Goal: Transaction & Acquisition: Purchase product/service

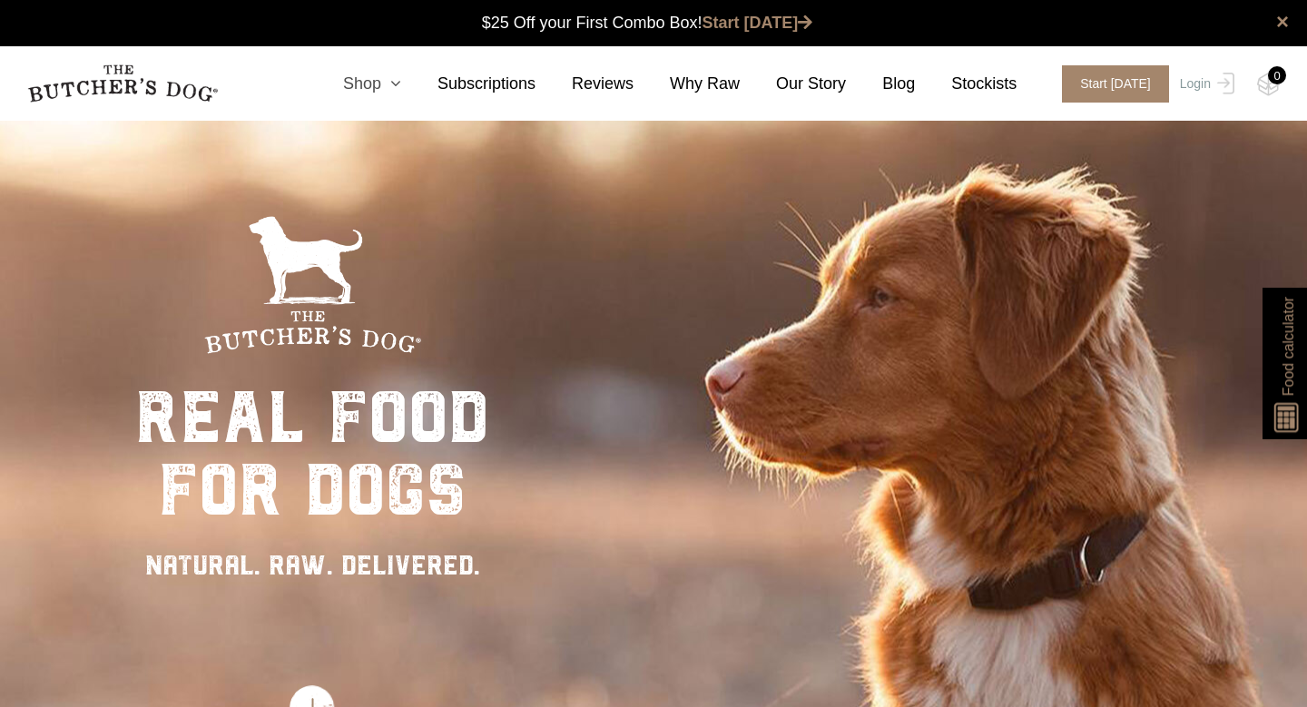
scroll to position [1, 0]
click at [388, 88] on icon at bounding box center [391, 83] width 20 height 16
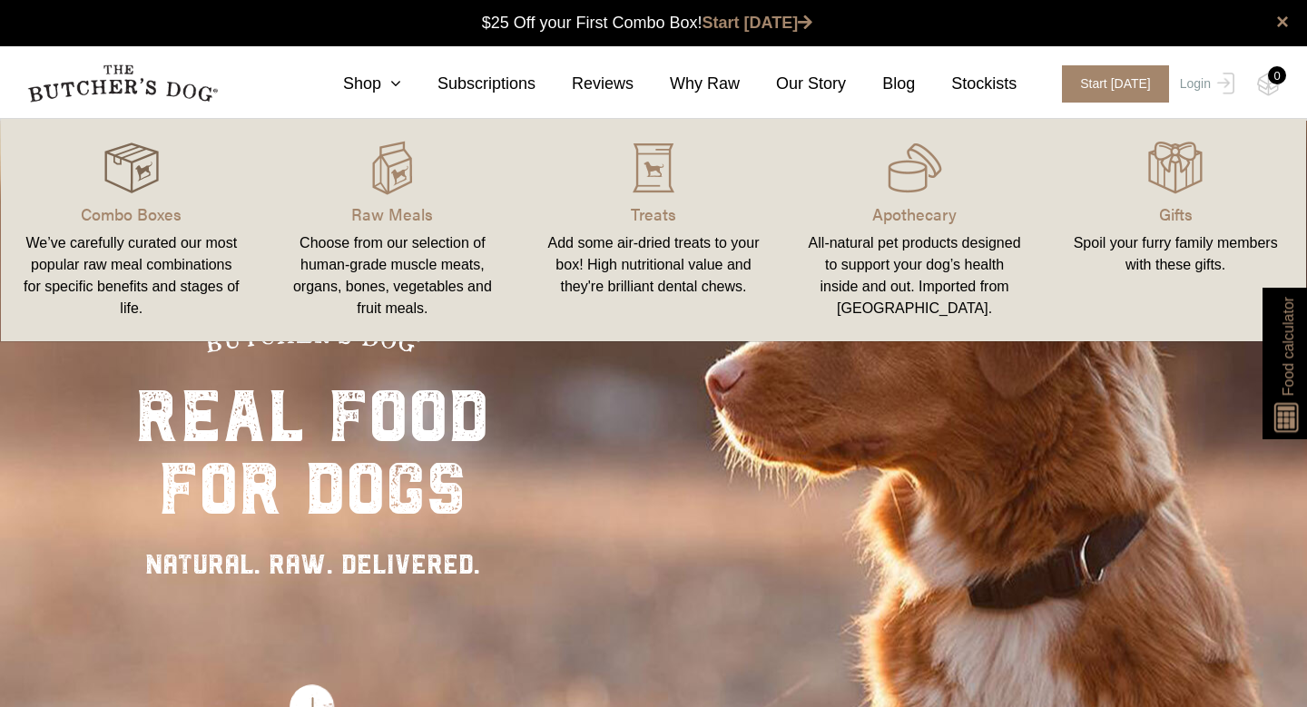
click at [127, 187] on img at bounding box center [131, 168] width 54 height 54
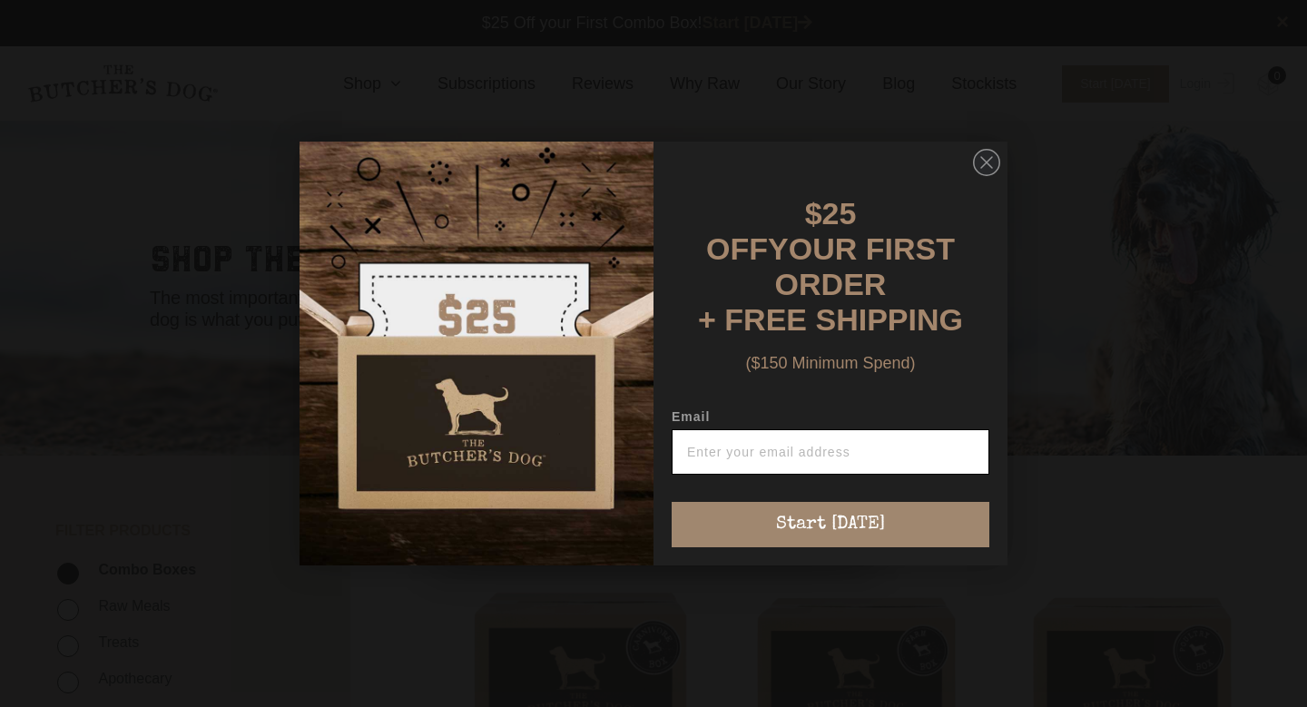
scroll to position [1, 0]
click at [983, 168] on icon "Close dialog" at bounding box center [986, 162] width 11 height 11
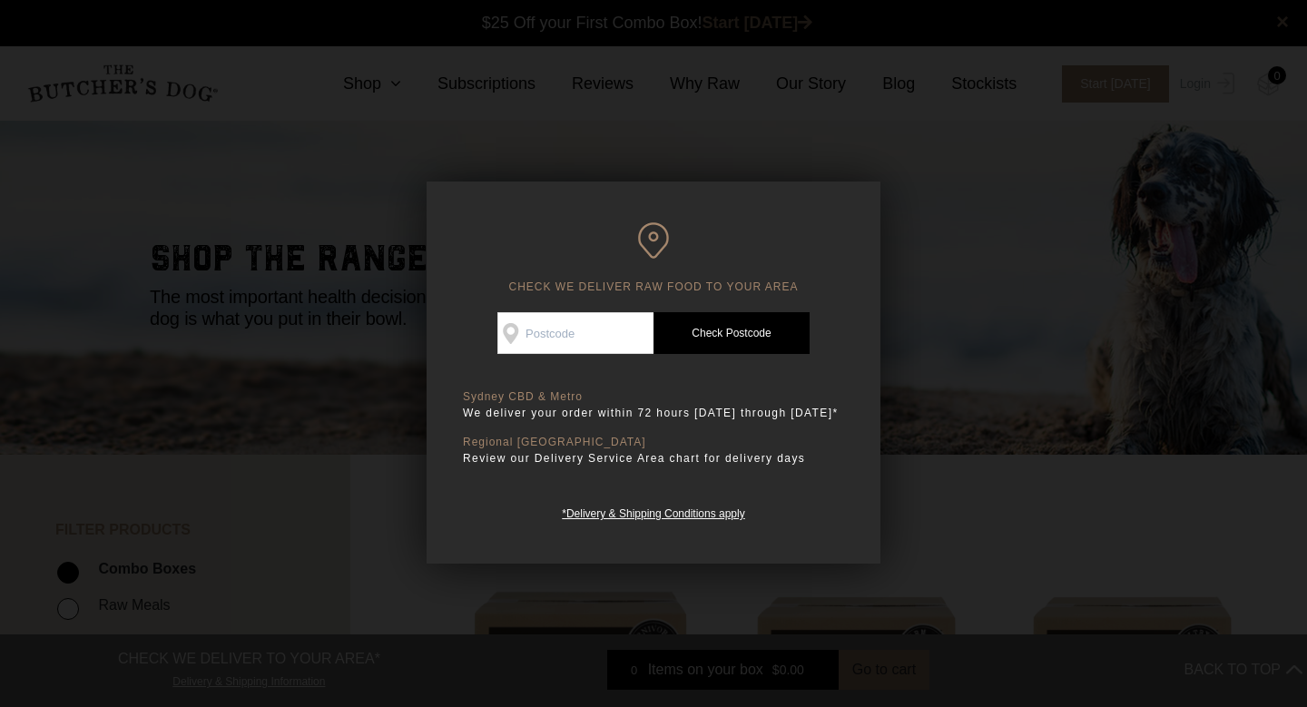
click at [618, 329] on input "Check Availability At" at bounding box center [576, 333] width 156 height 42
type input "2233"
click at [745, 340] on link "Check Postcode" at bounding box center [732, 333] width 156 height 42
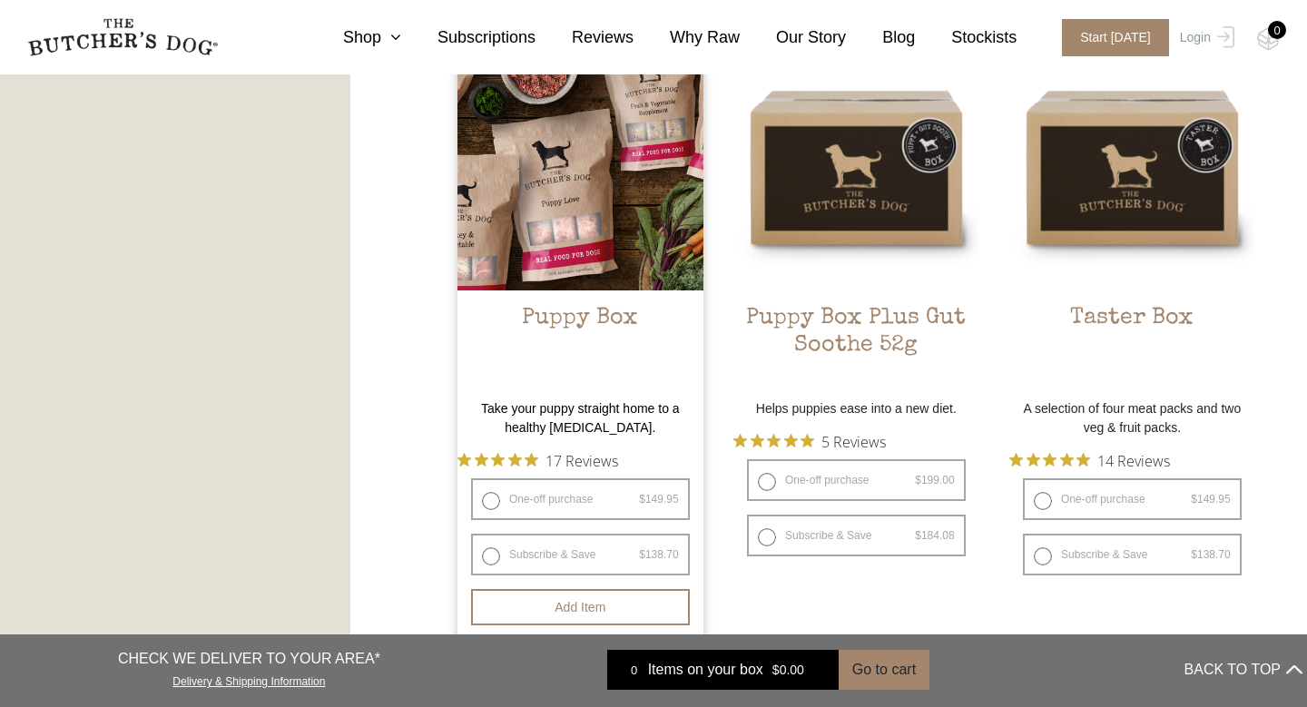
scroll to position [1134, 0]
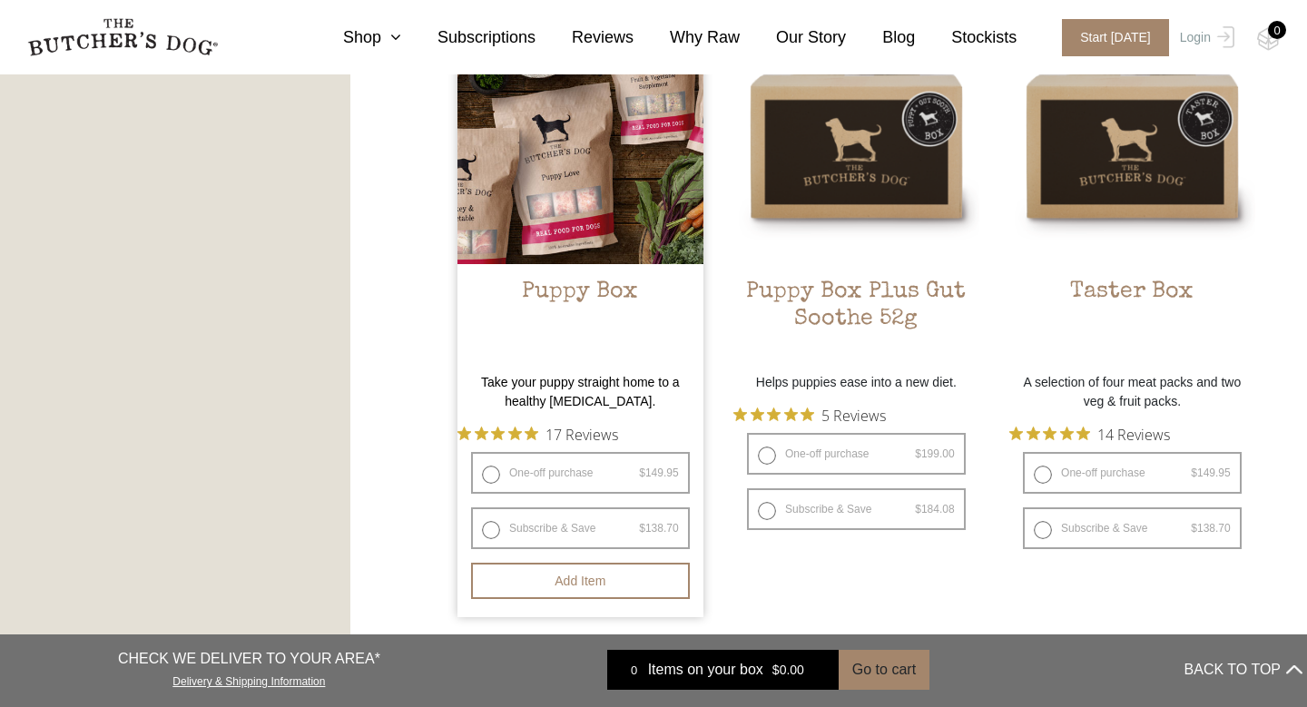
click at [609, 219] on img at bounding box center [581, 141] width 246 height 246
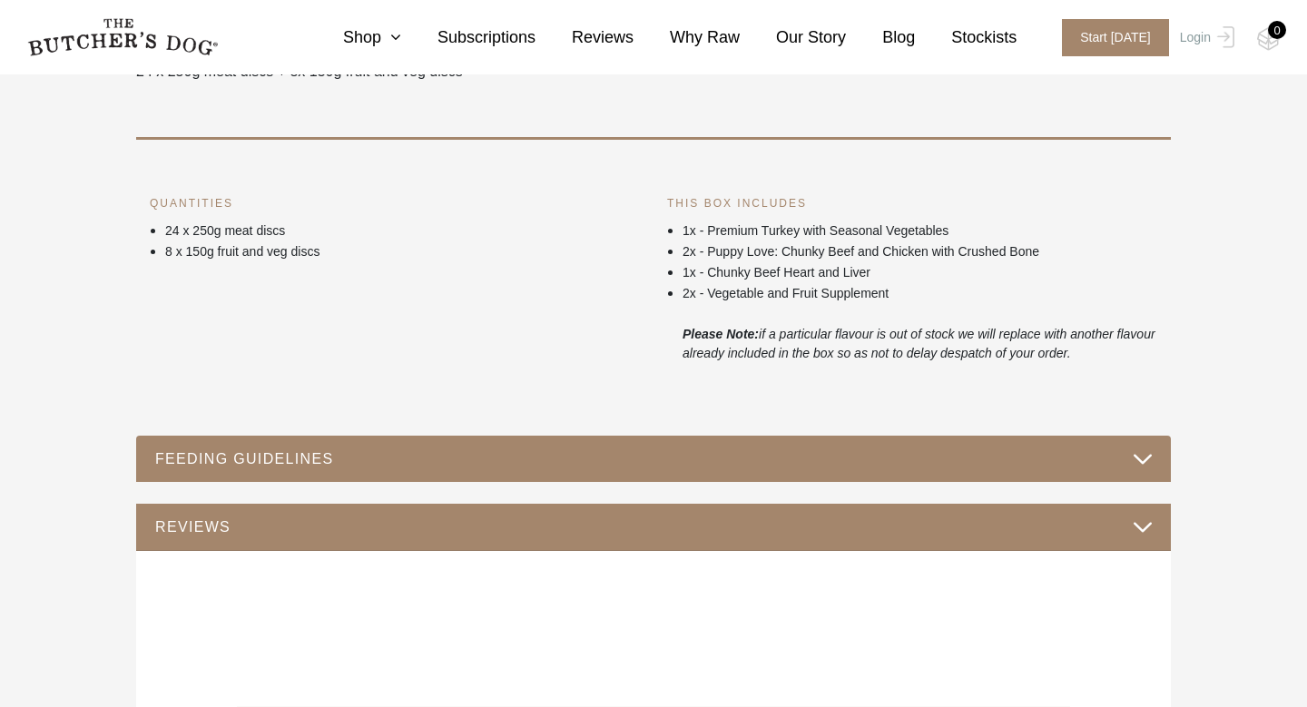
scroll to position [696, 0]
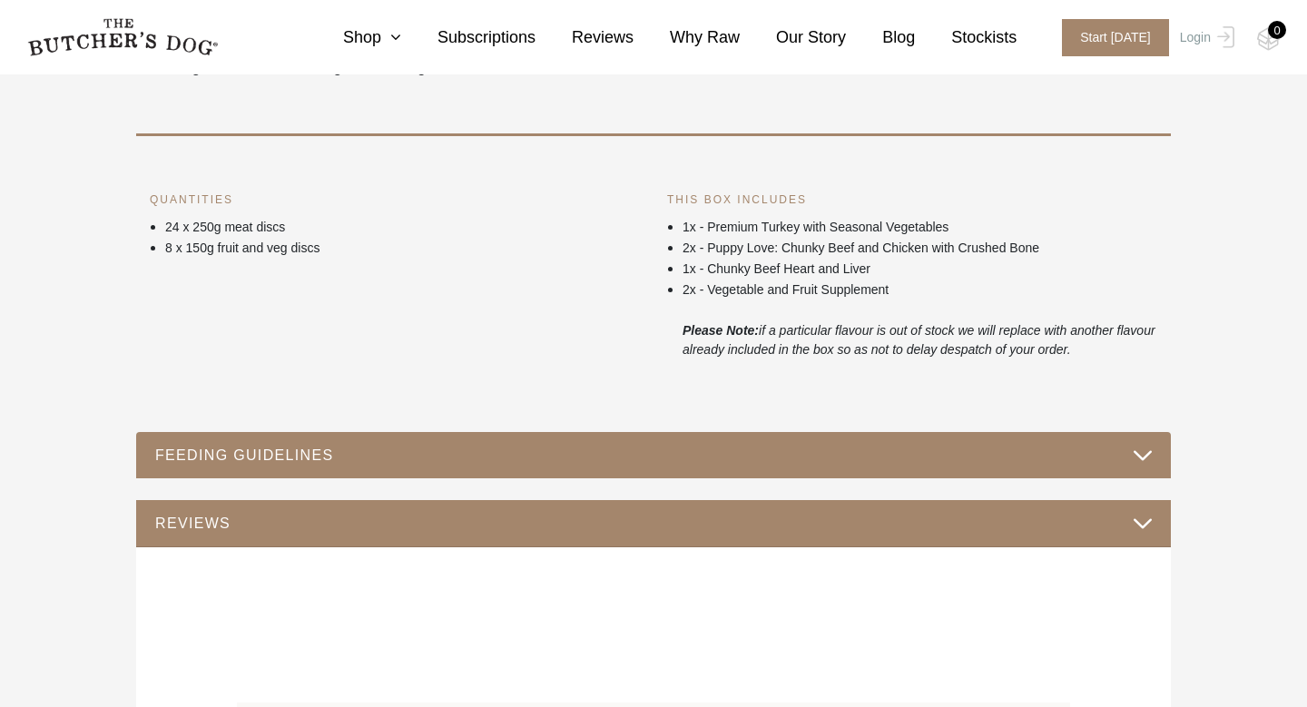
click at [557, 446] on button "FEEDING GUIDELINES" at bounding box center [653, 455] width 999 height 25
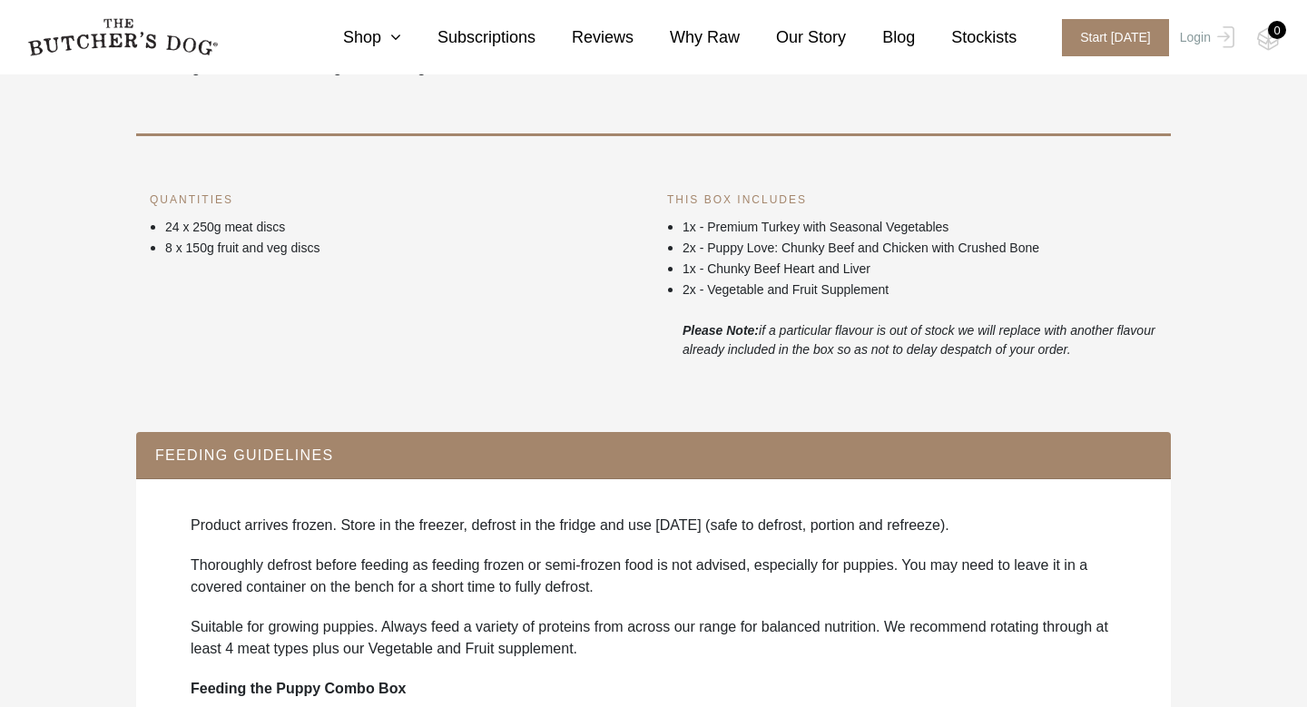
click at [567, 458] on button "FEEDING GUIDELINES" at bounding box center [653, 455] width 999 height 25
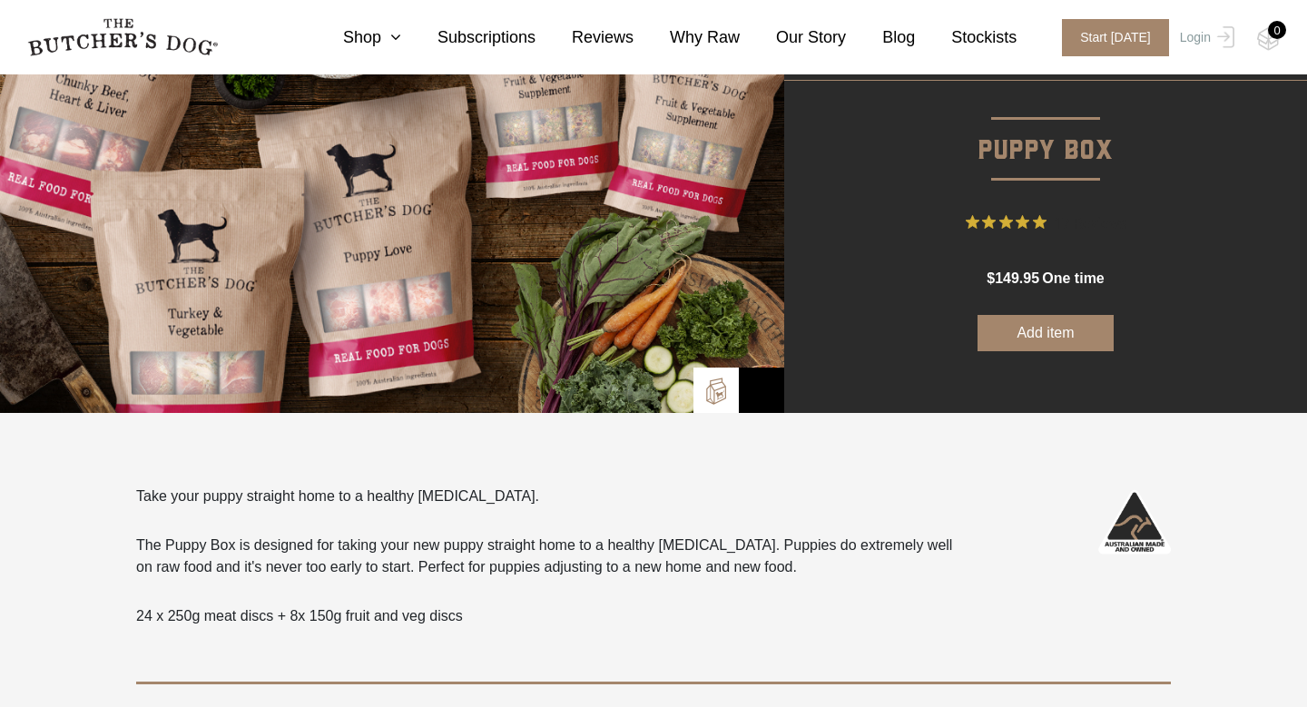
scroll to position [150, 0]
